Goal: Task Accomplishment & Management: Manage account settings

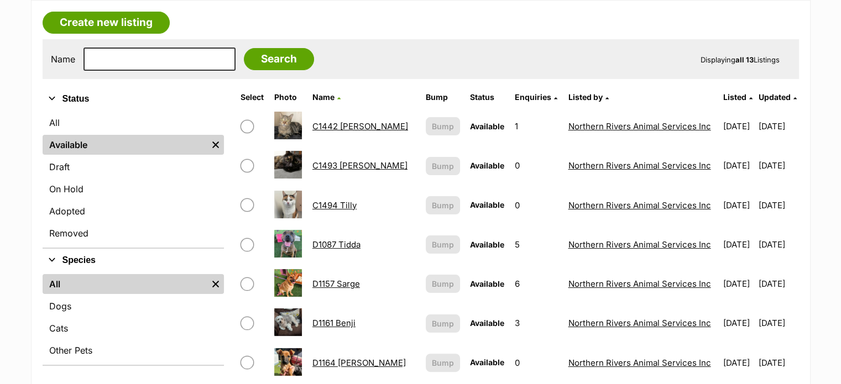
scroll to position [166, 0]
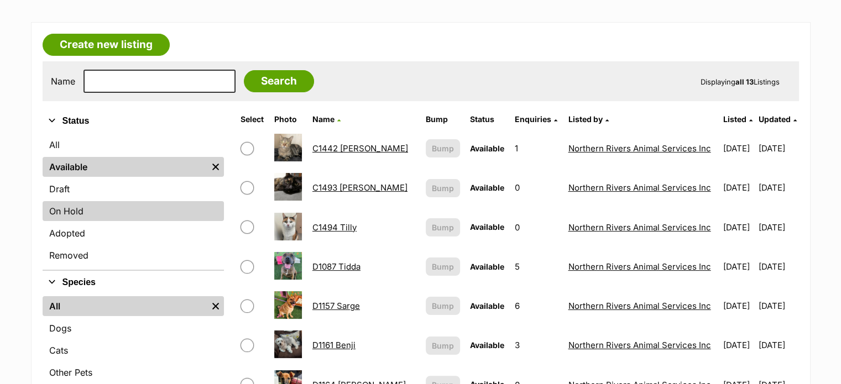
click at [80, 212] on link "On Hold" at bounding box center [133, 211] width 181 height 20
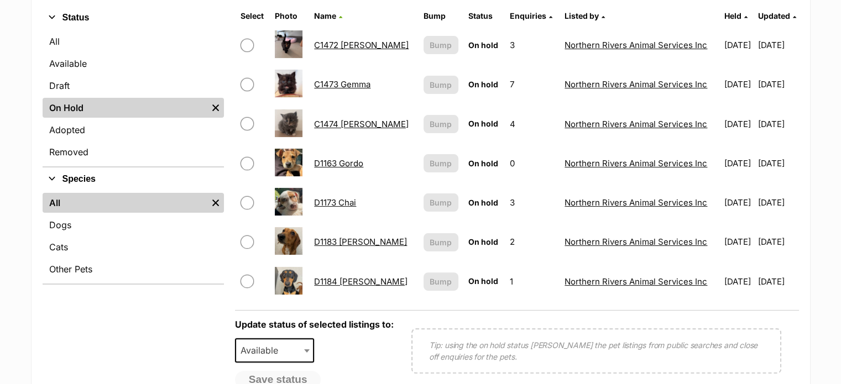
scroll to position [276, 0]
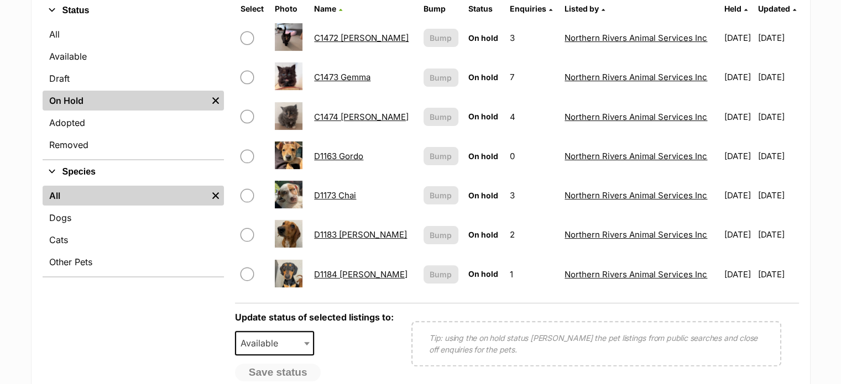
click at [333, 194] on link "D1173 Chai" at bounding box center [335, 195] width 42 height 11
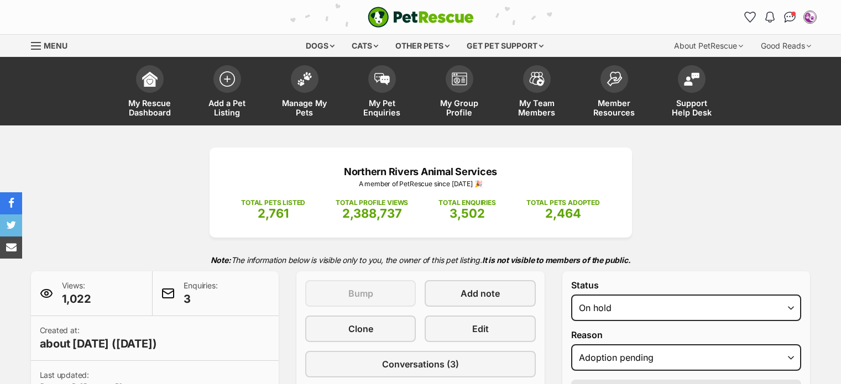
select select "adoption_pending"
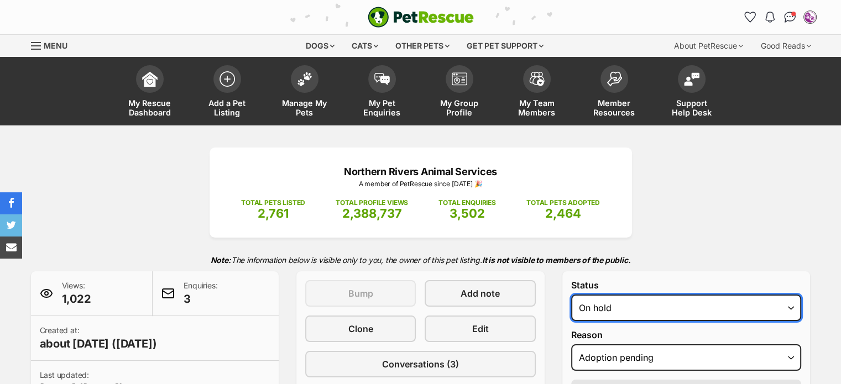
click at [707, 307] on select "Draft - not available as listing has enquires Available On hold Adopted" at bounding box center [686, 308] width 231 height 27
select select "rehomed"
click at [571, 295] on select "Draft - not available as listing has enquires Available On hold Adopted" at bounding box center [686, 308] width 231 height 27
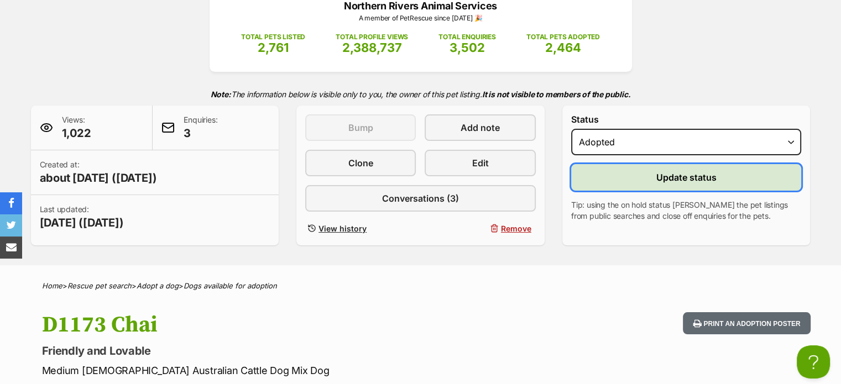
click at [675, 176] on span "Update status" at bounding box center [686, 177] width 60 height 13
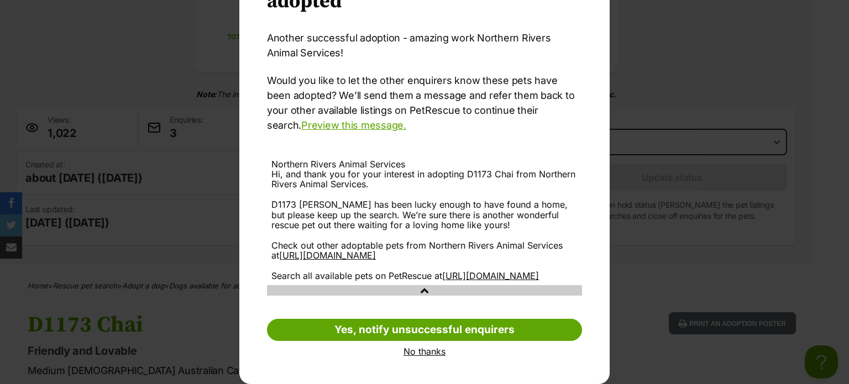
scroll to position [110, 0]
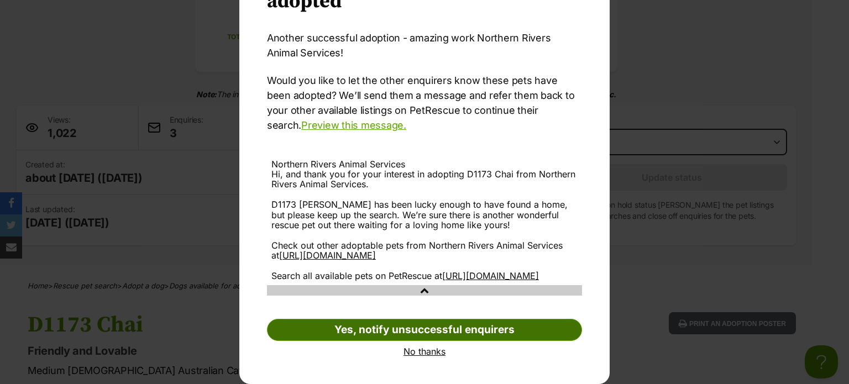
click at [422, 331] on link "Yes, notify unsuccessful enquirers" at bounding box center [424, 330] width 315 height 22
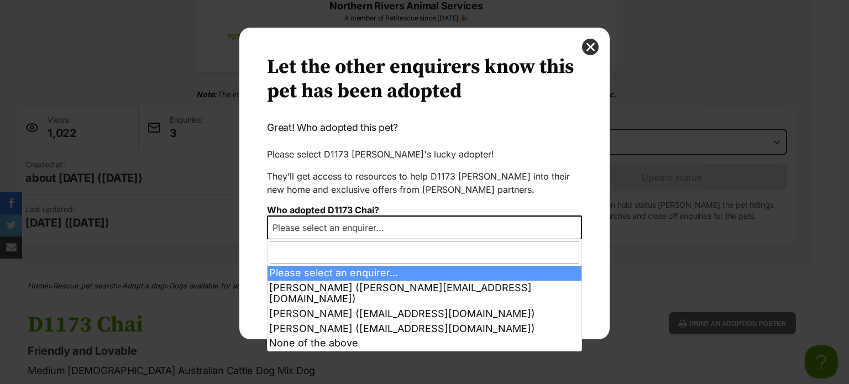
click at [575, 225] on span "Dialog Window - Close (Press escape to close)" at bounding box center [575, 228] width 11 height 24
click at [588, 42] on button "close" at bounding box center [590, 47] width 17 height 17
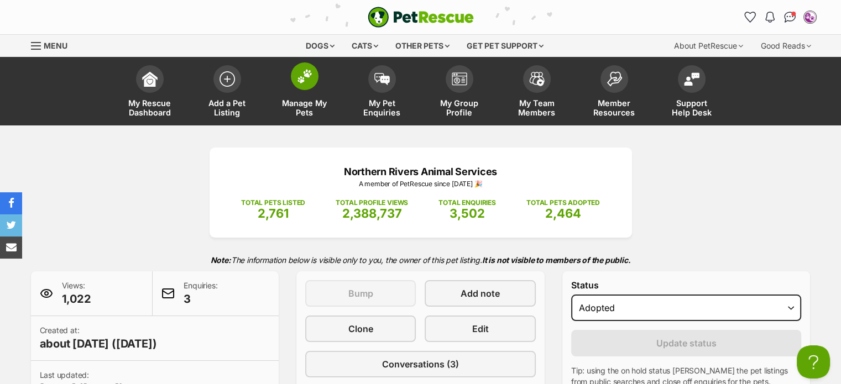
click at [303, 74] on img at bounding box center [304, 76] width 15 height 14
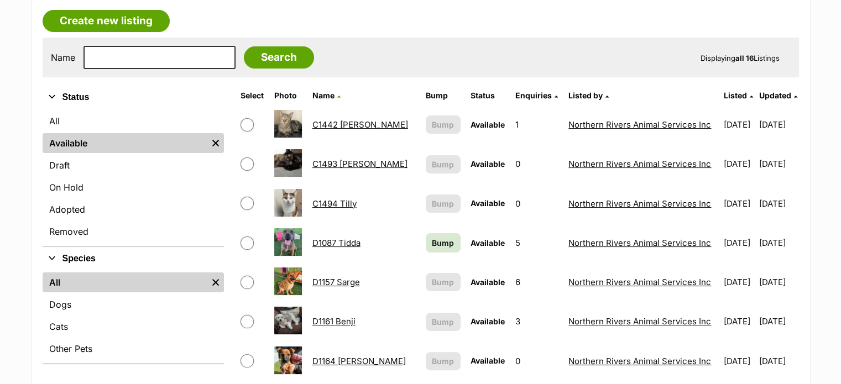
scroll to position [276, 0]
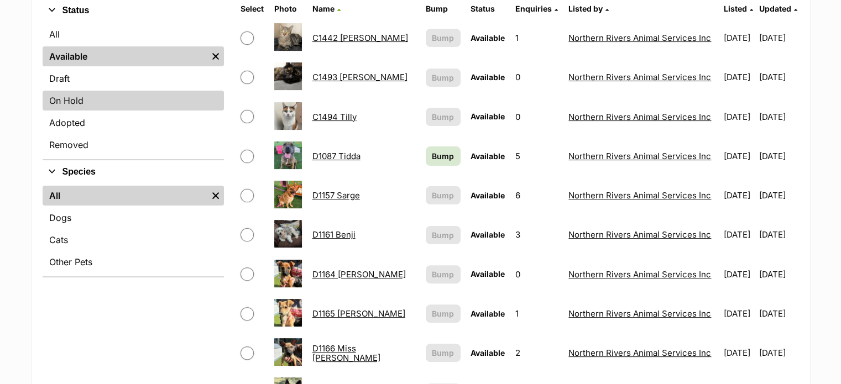
click at [72, 102] on link "On Hold" at bounding box center [133, 101] width 181 height 20
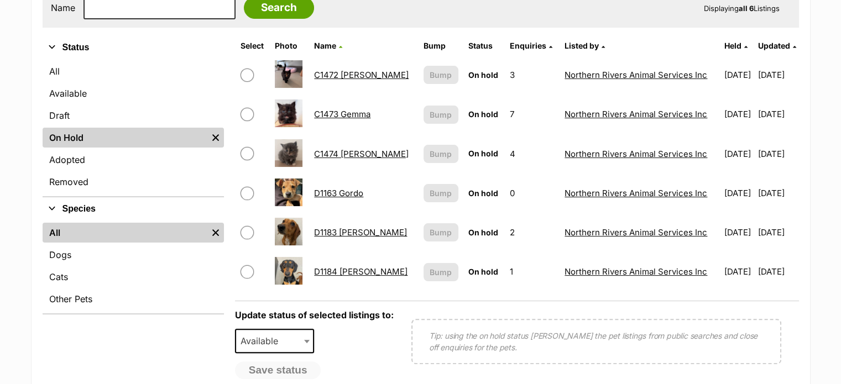
scroll to position [221, 0]
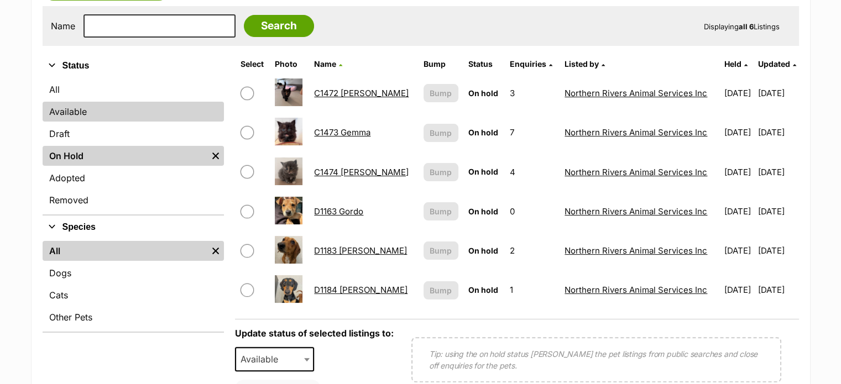
click at [85, 108] on link "Available" at bounding box center [133, 112] width 181 height 20
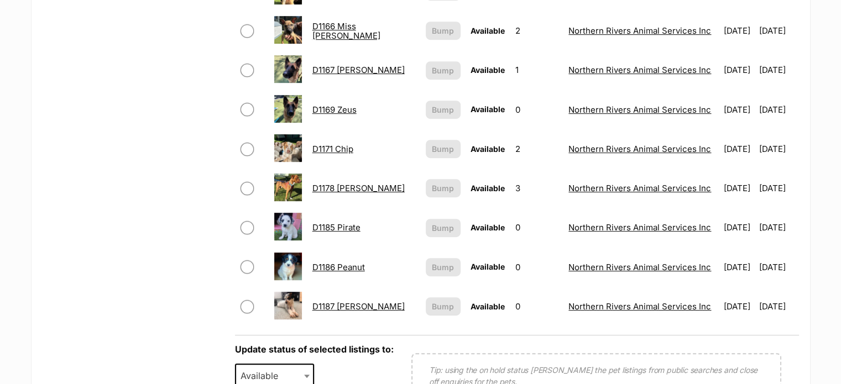
scroll to position [608, 0]
